Goal: Information Seeking & Learning: Find specific fact

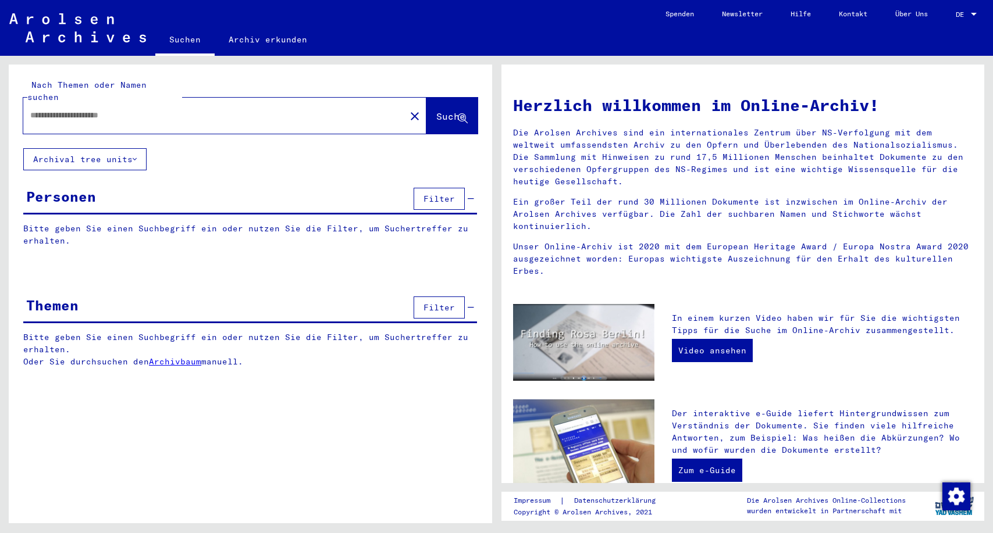
type input "**********"
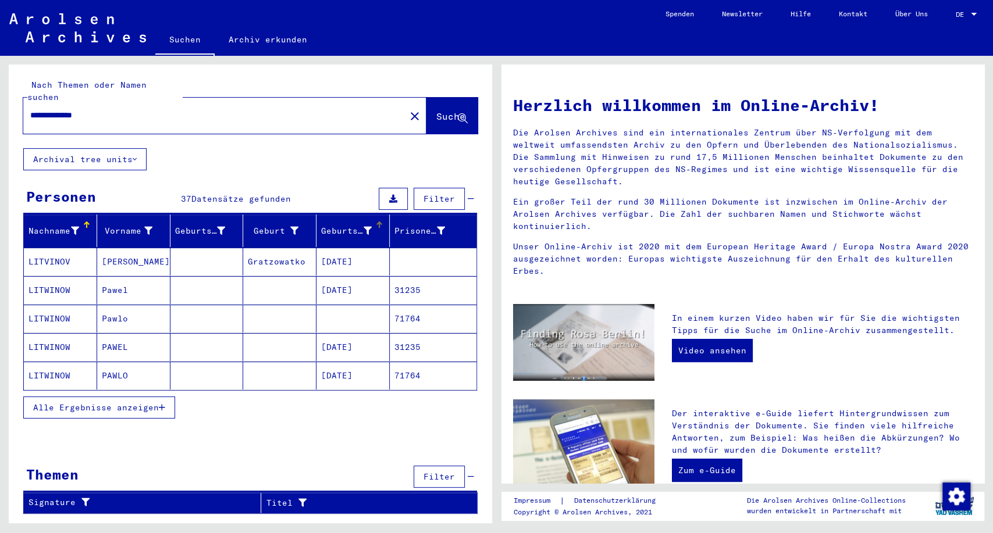
click at [351, 222] on div "Geburtsdatum" at bounding box center [355, 231] width 68 height 19
click at [116, 276] on mat-cell "PAWEL" at bounding box center [133, 290] width 73 height 28
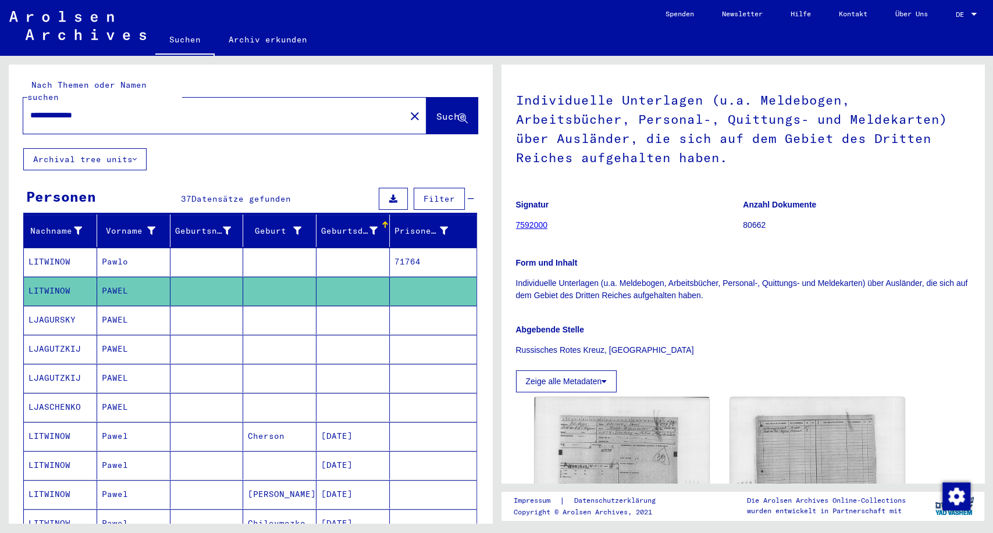
scroll to position [152, 0]
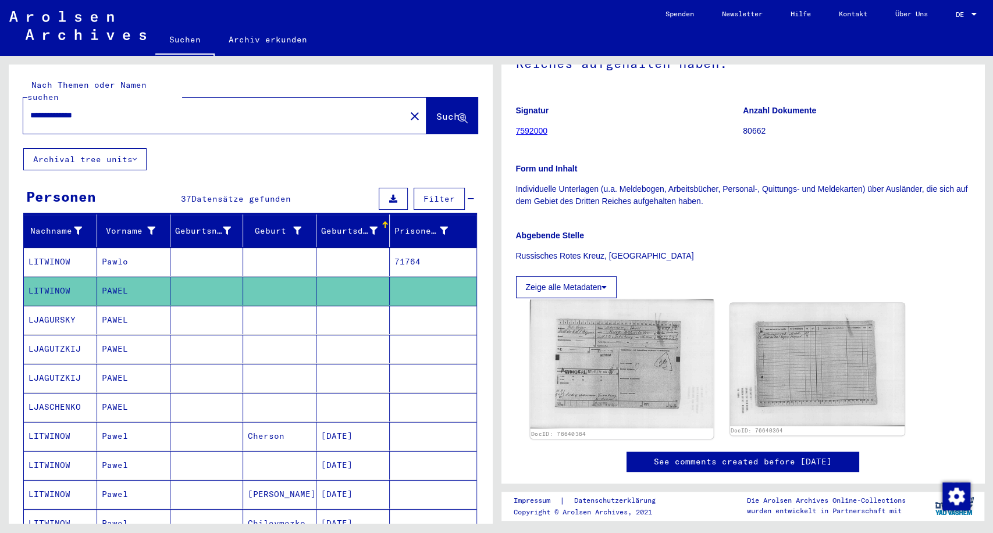
click at [666, 349] on img at bounding box center [621, 364] width 183 height 129
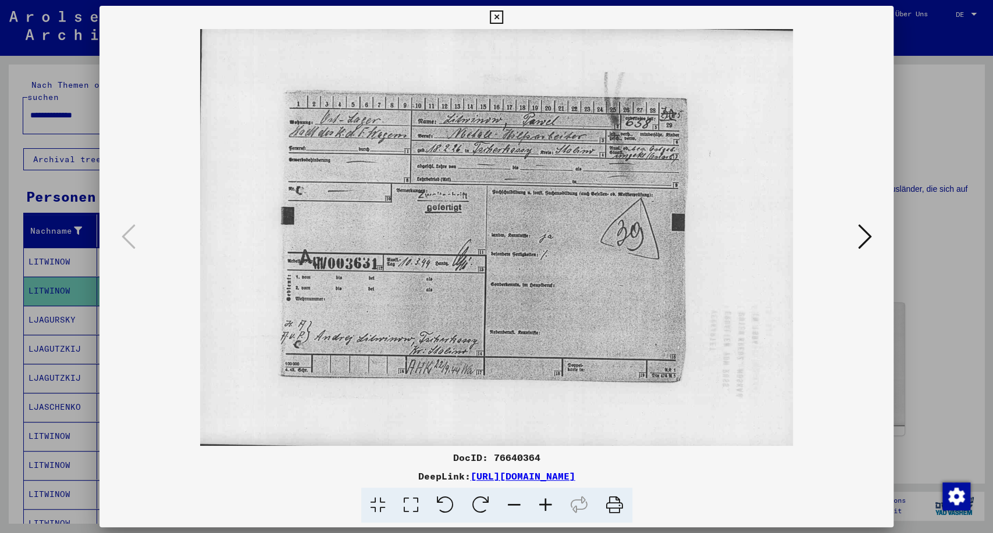
click at [965, 87] on div at bounding box center [496, 266] width 993 height 533
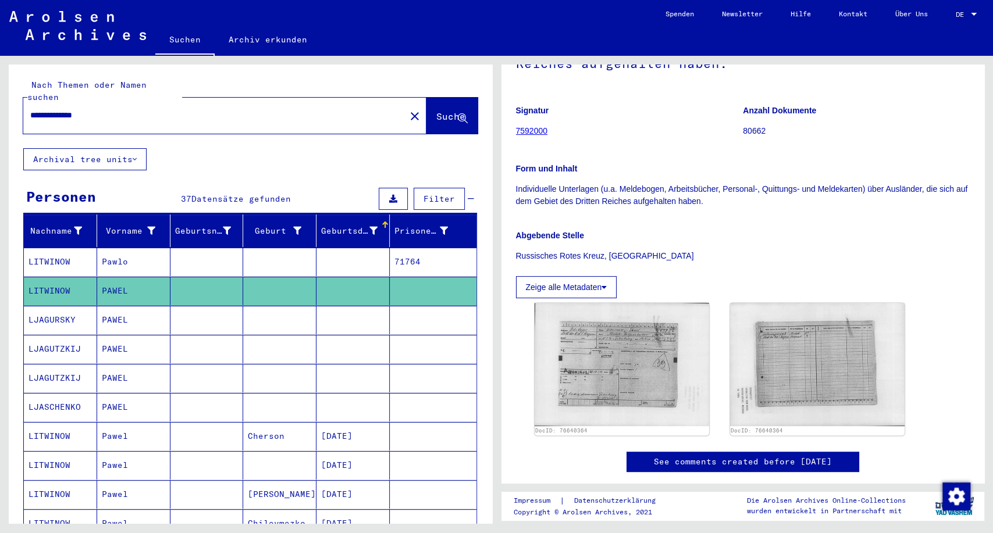
click at [152, 311] on mat-cell "PAWEL" at bounding box center [133, 320] width 73 height 28
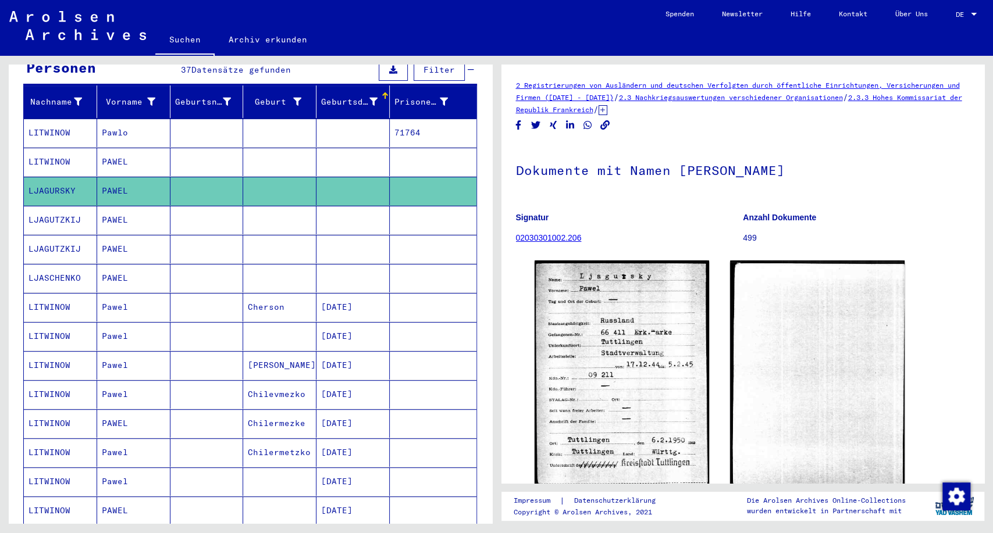
click at [316, 293] on mat-cell "[DATE]" at bounding box center [352, 307] width 73 height 28
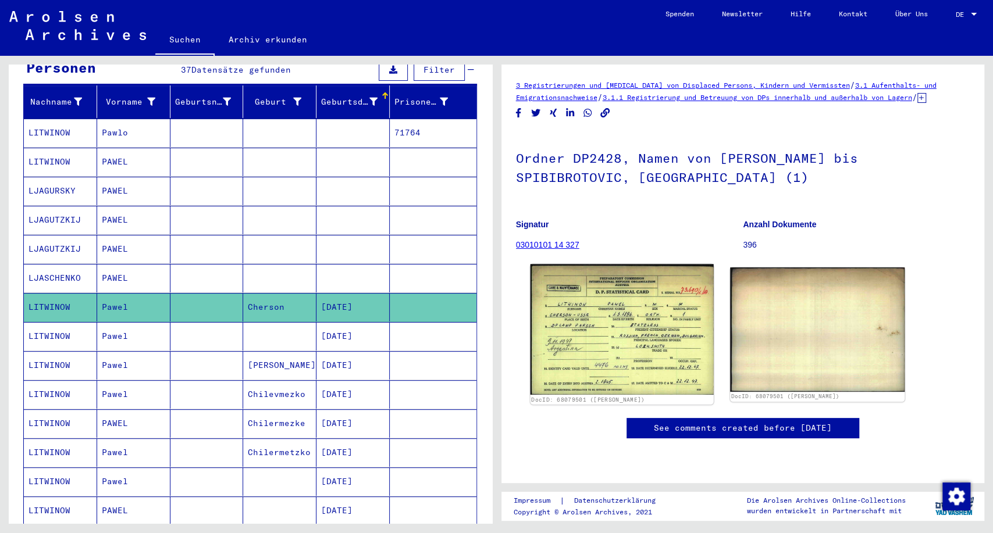
click at [600, 310] on img at bounding box center [621, 329] width 183 height 130
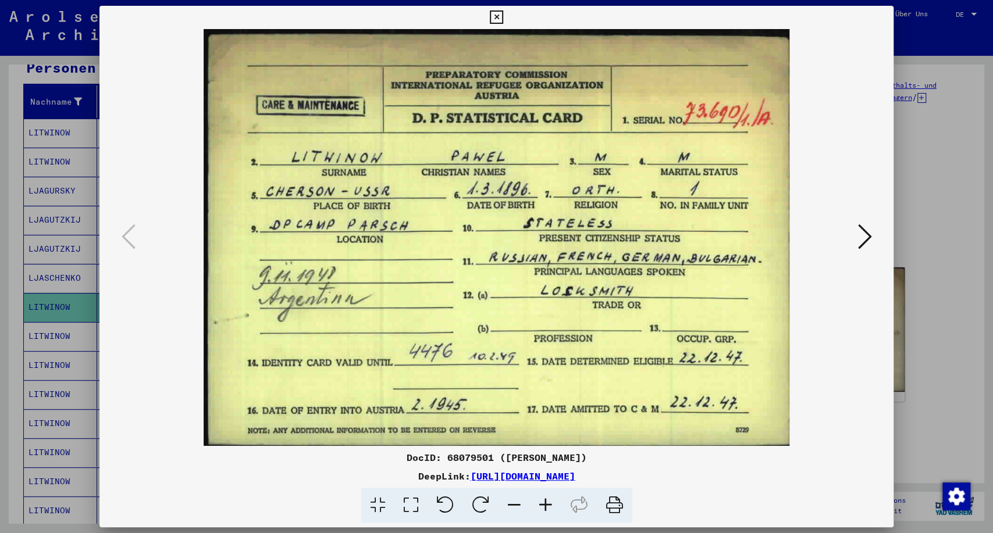
click at [861, 236] on icon at bounding box center [864, 237] width 14 height 28
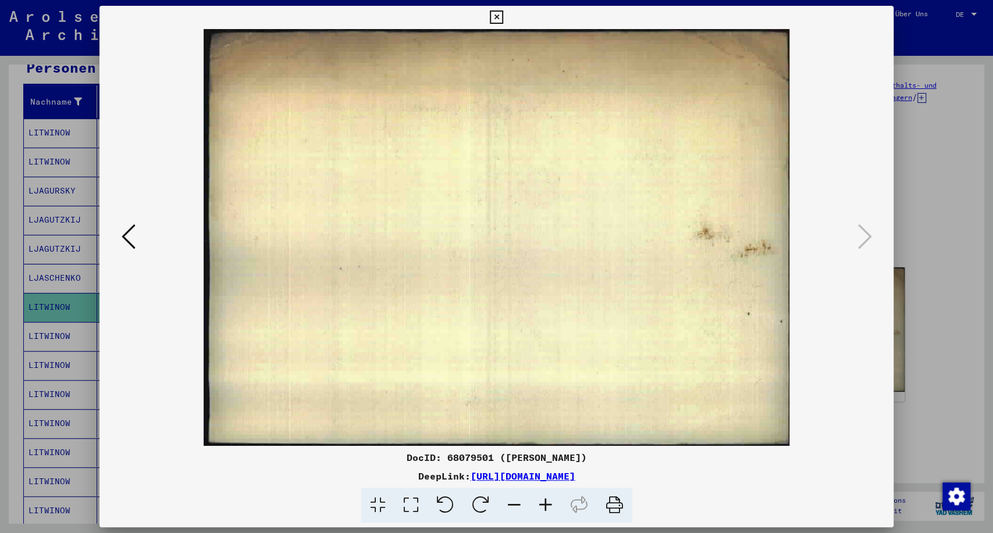
click at [919, 229] on div at bounding box center [496, 266] width 993 height 533
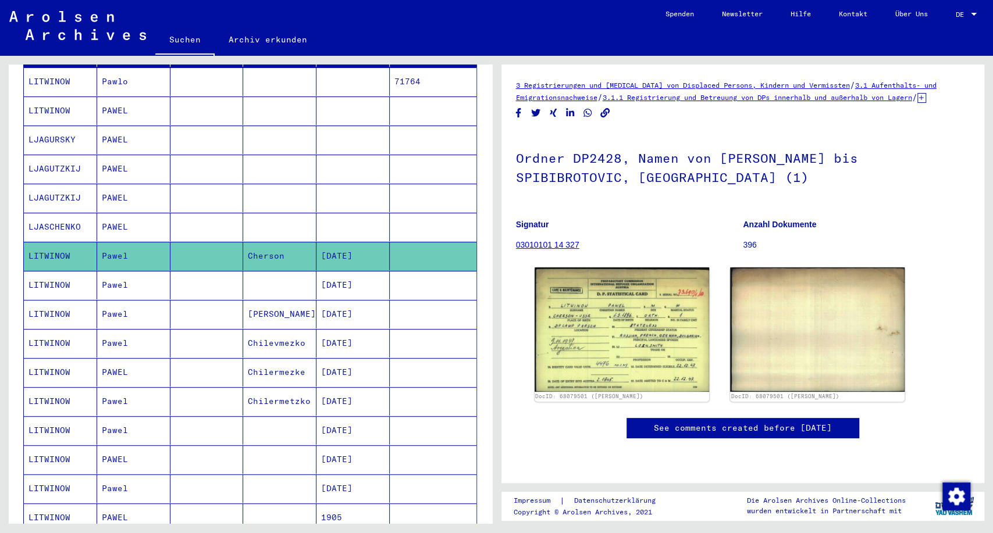
scroll to position [258, 0]
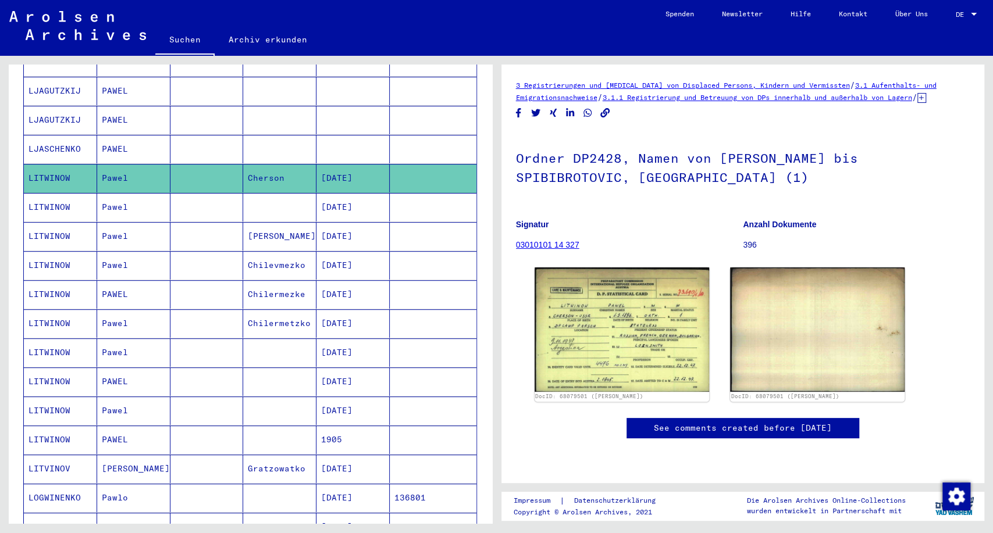
click at [142, 197] on mat-cell "Pawel" at bounding box center [133, 207] width 73 height 28
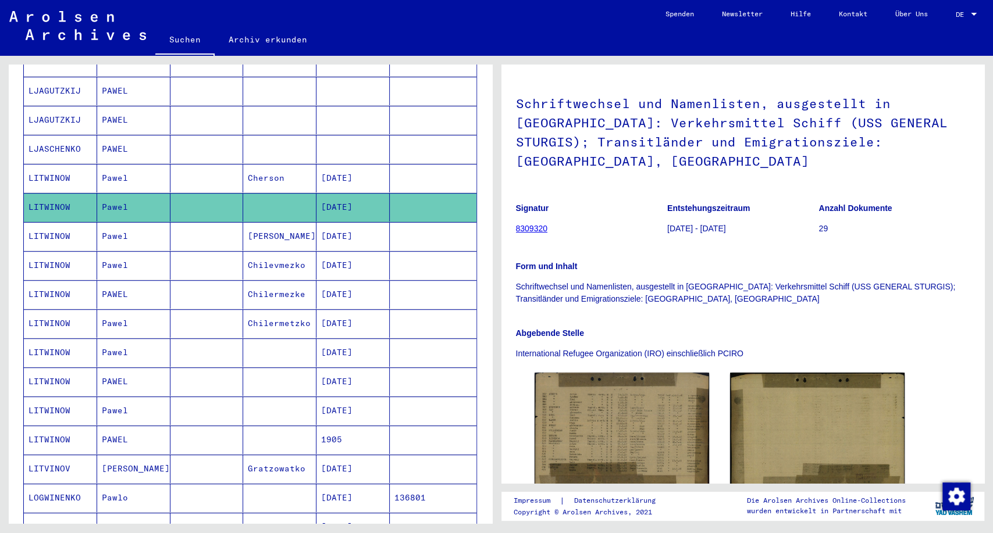
scroll to position [194, 0]
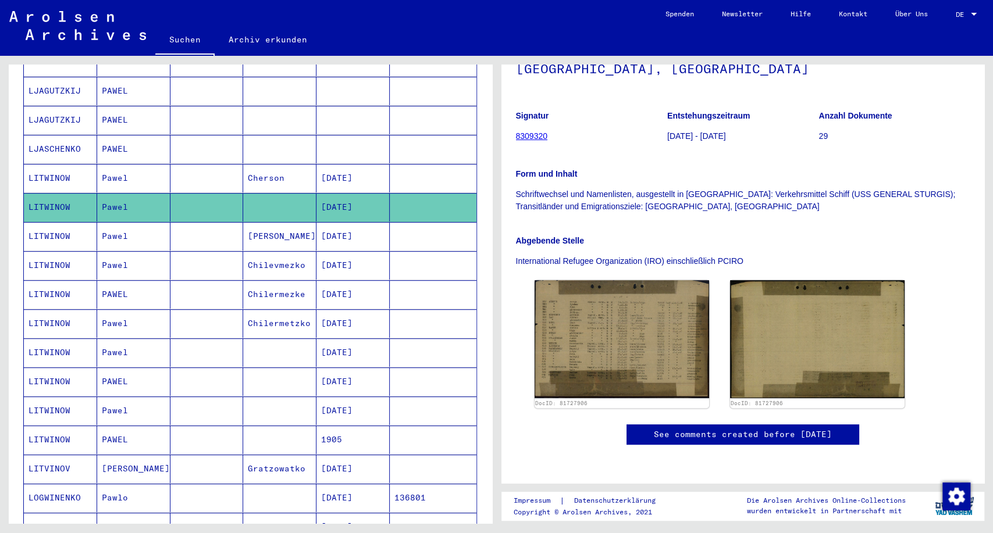
click at [221, 202] on mat-cell at bounding box center [206, 207] width 73 height 28
click at [304, 204] on mat-cell at bounding box center [279, 207] width 73 height 28
click at [295, 222] on mat-cell "[PERSON_NAME]" at bounding box center [279, 236] width 73 height 28
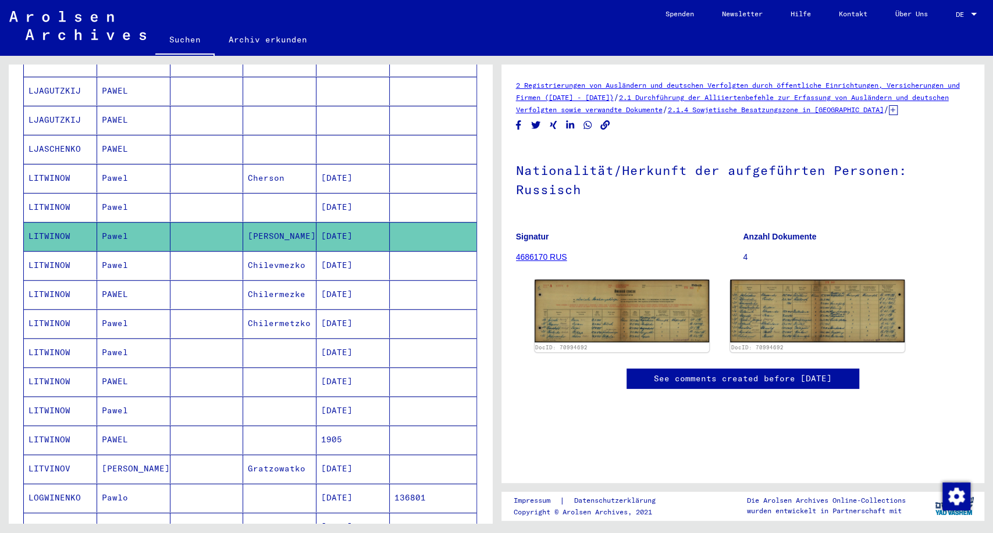
click at [271, 251] on mat-cell "Chilevmezko" at bounding box center [279, 265] width 73 height 28
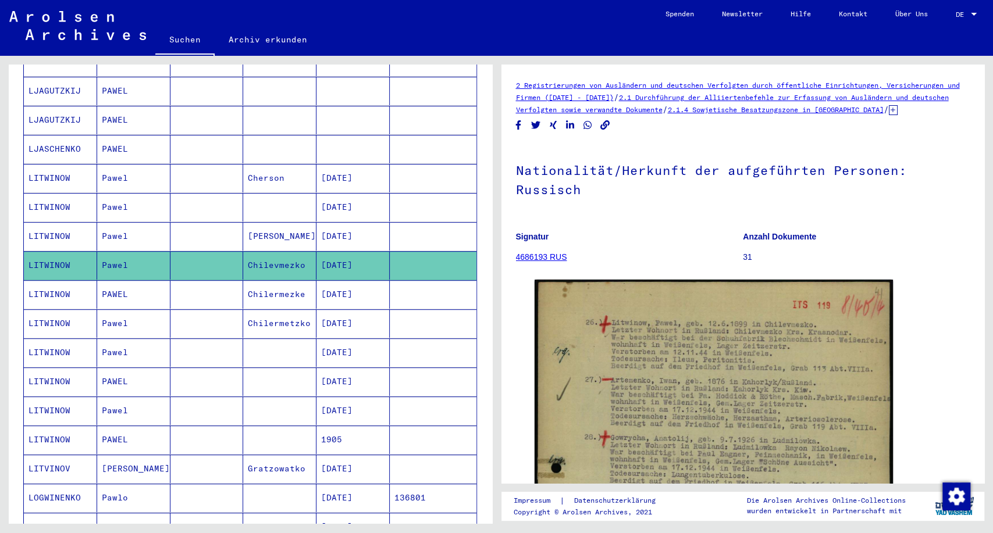
click at [273, 280] on mat-cell "Chilermezke" at bounding box center [279, 294] width 73 height 28
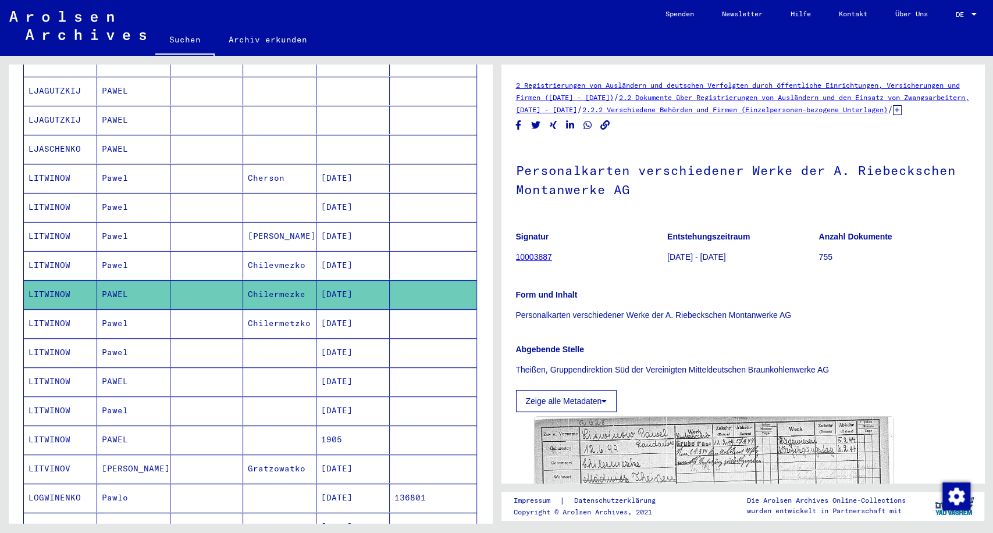
click at [273, 309] on mat-cell "Chilermetzko" at bounding box center [279, 323] width 73 height 28
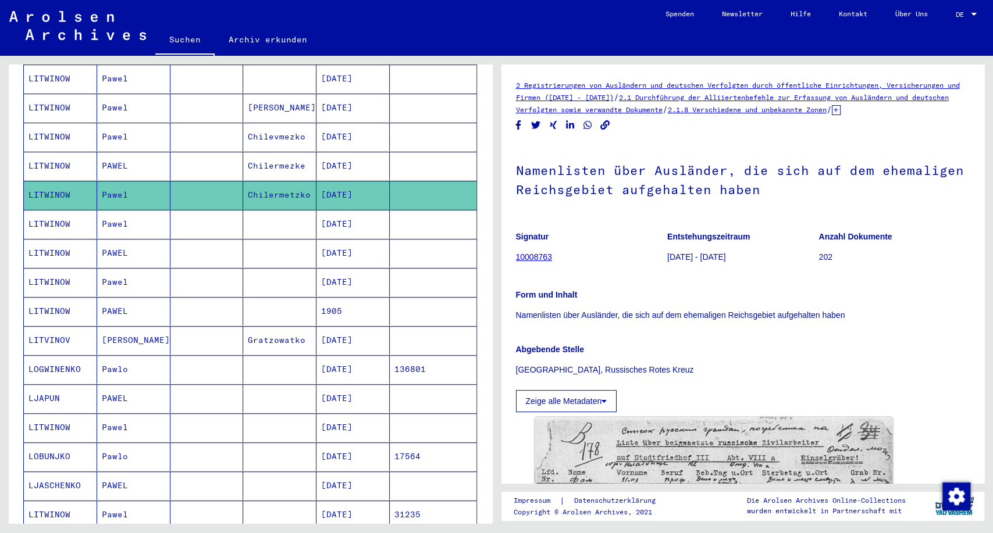
scroll to position [387, 0]
click at [316, 297] on mat-cell "1905" at bounding box center [352, 311] width 73 height 28
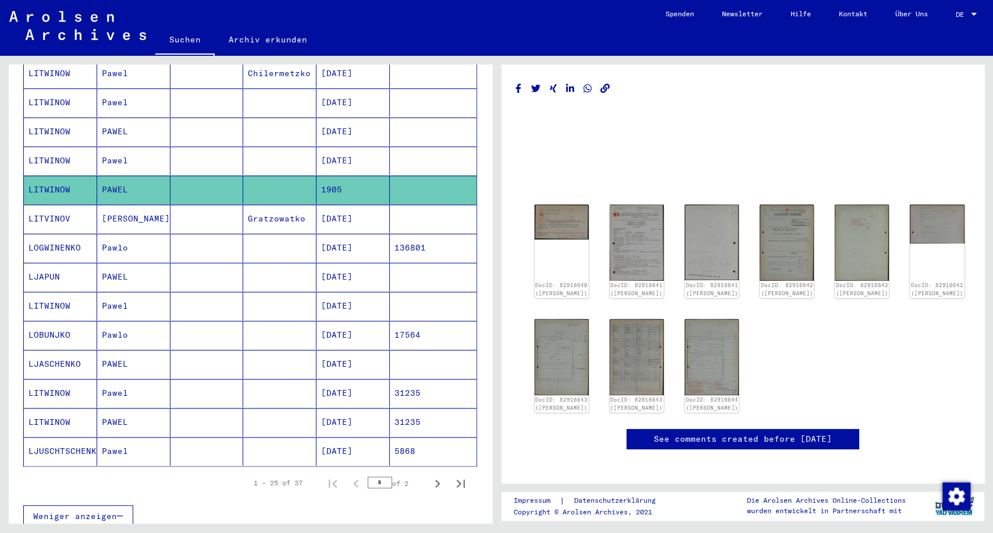
scroll to position [516, 0]
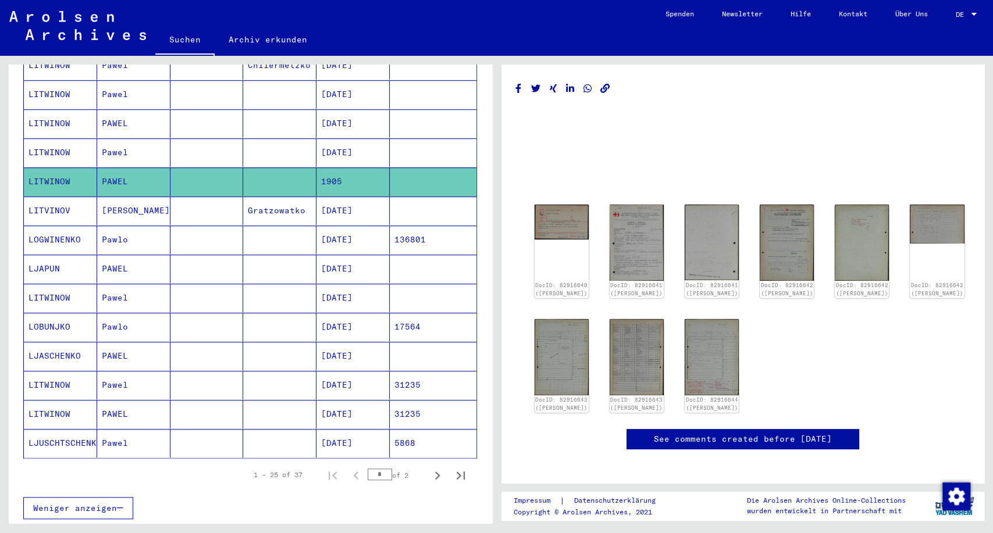
click at [344, 255] on mat-cell "[DATE]" at bounding box center [352, 269] width 73 height 28
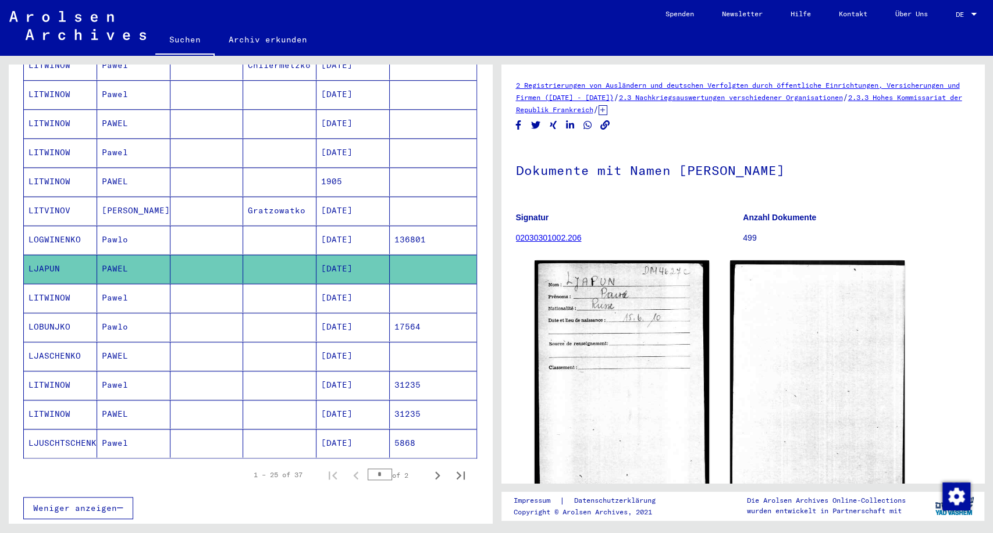
click at [358, 400] on mat-cell "[DATE]" at bounding box center [352, 414] width 73 height 28
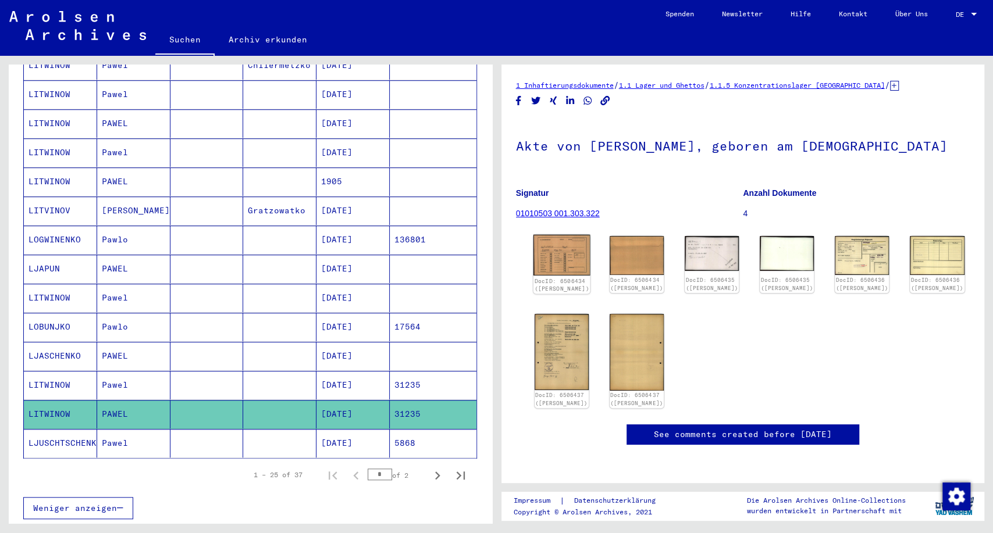
click at [562, 257] on img at bounding box center [561, 255] width 57 height 41
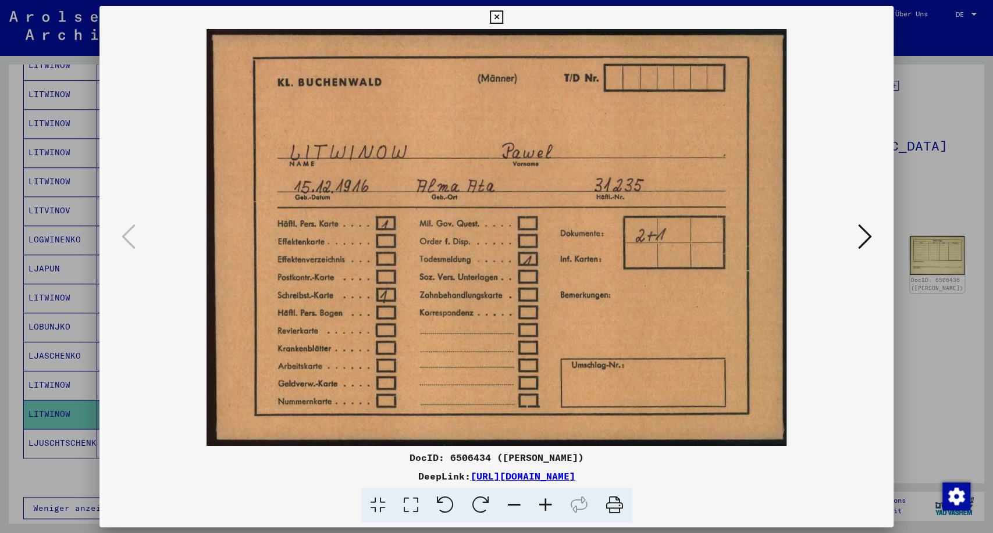
click at [954, 129] on div at bounding box center [496, 266] width 993 height 533
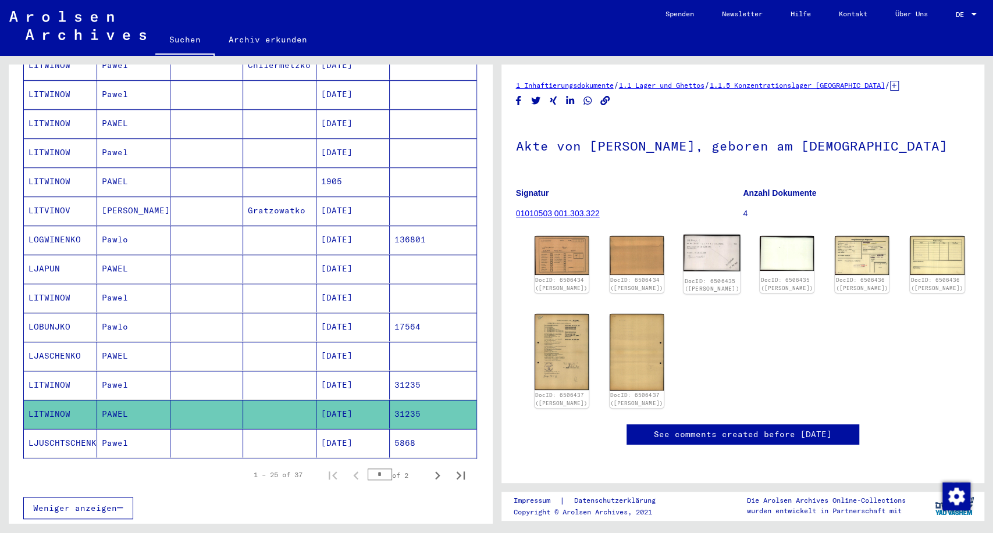
click at [714, 243] on img at bounding box center [711, 253] width 57 height 37
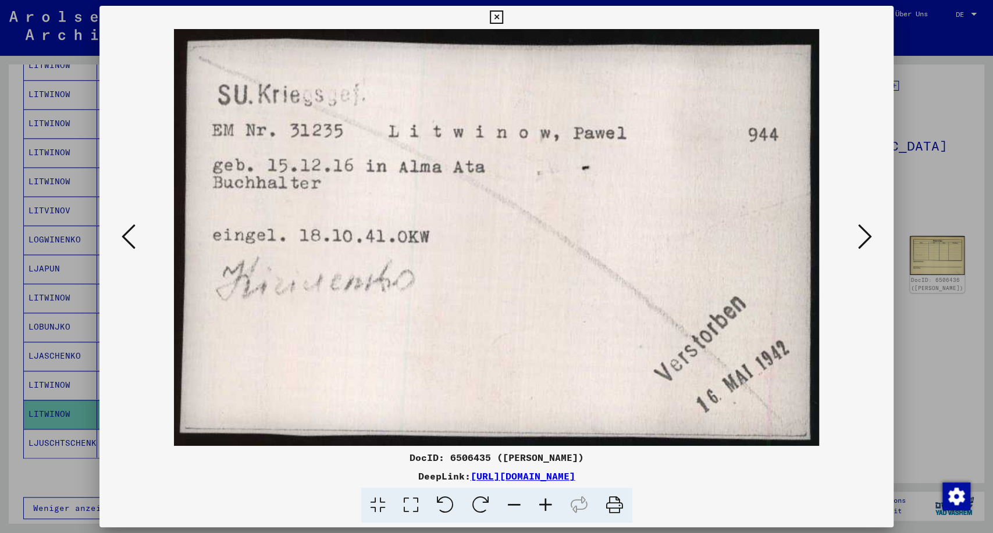
click at [920, 113] on div at bounding box center [496, 266] width 993 height 533
